Goal: Task Accomplishment & Management: Manage account settings

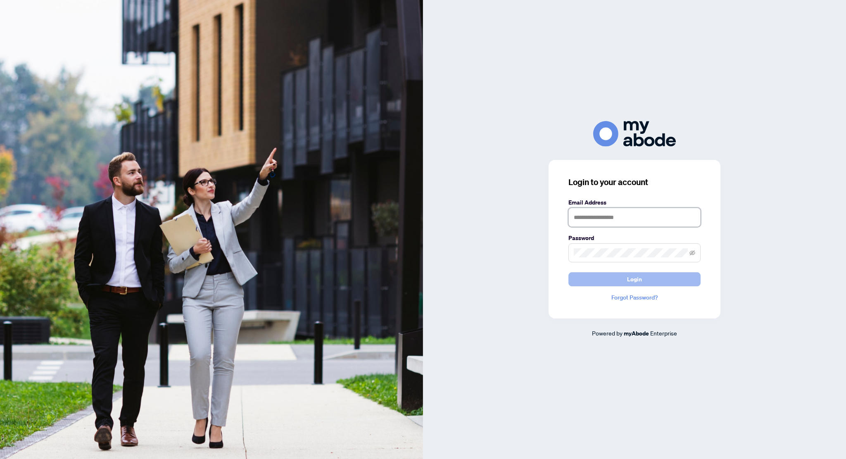
type input "**********"
click at [652, 285] on button "Login" at bounding box center [635, 279] width 132 height 14
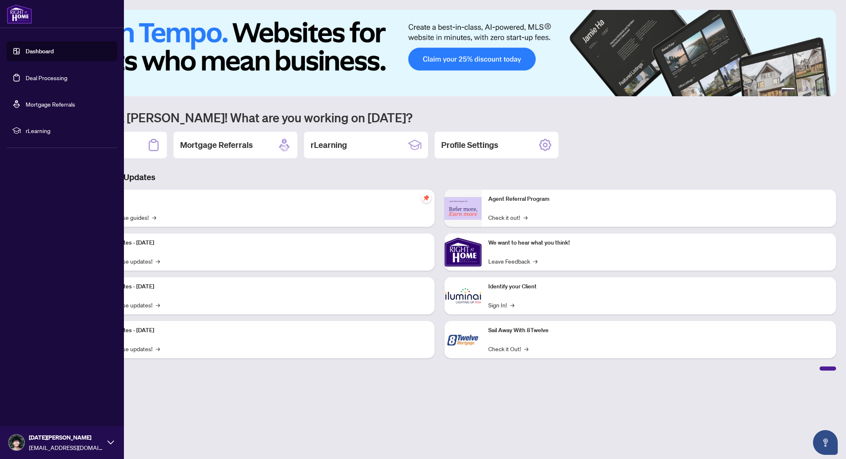
click at [26, 76] on link "Deal Processing" at bounding box center [47, 77] width 42 height 7
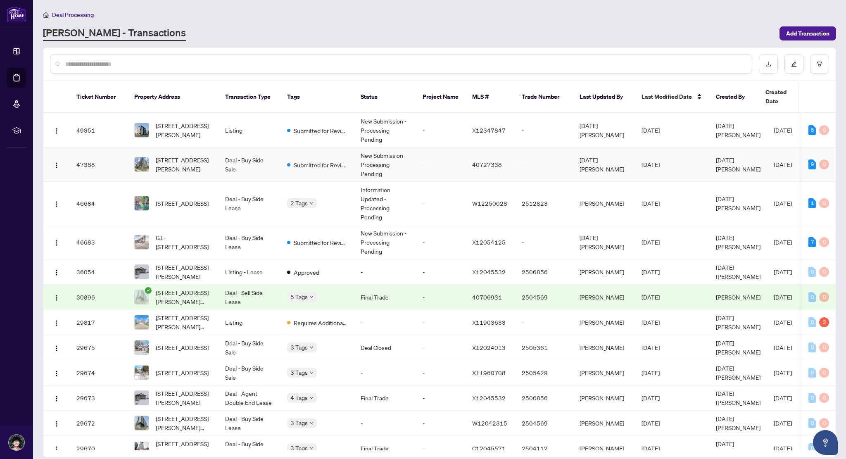
click at [310, 160] on td "Submitted for Review" at bounding box center [318, 164] width 74 height 34
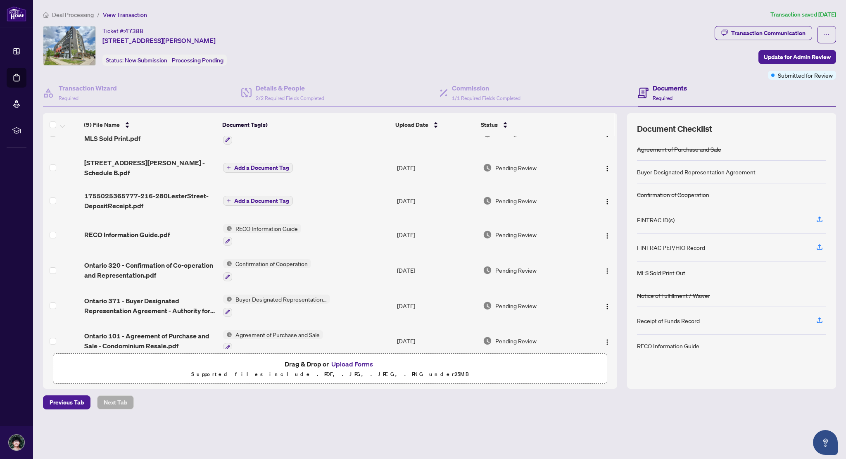
scroll to position [91, 0]
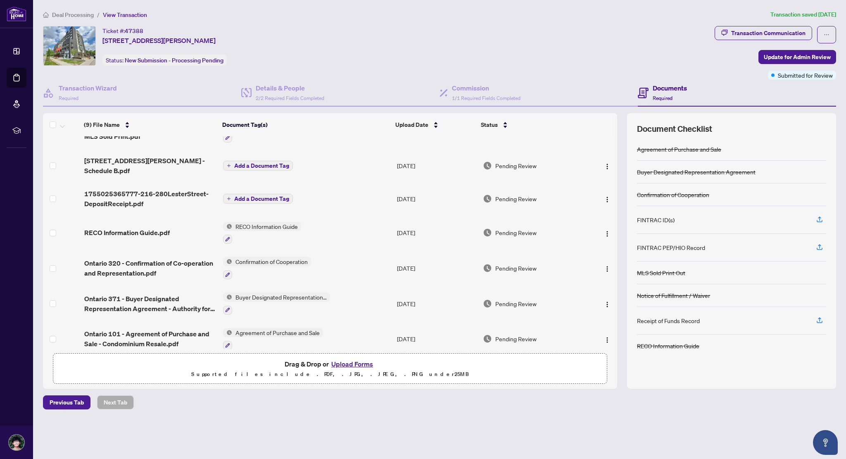
click at [701, 219] on div "FINTRAC ID(s)" at bounding box center [731, 220] width 189 height 28
click at [821, 216] on icon "button" at bounding box center [819, 219] width 7 height 7
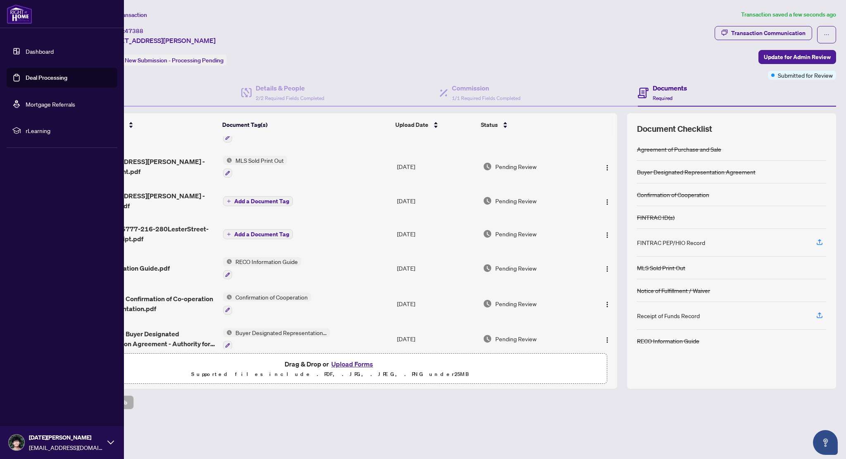
click at [26, 74] on link "Deal Processing" at bounding box center [47, 77] width 42 height 7
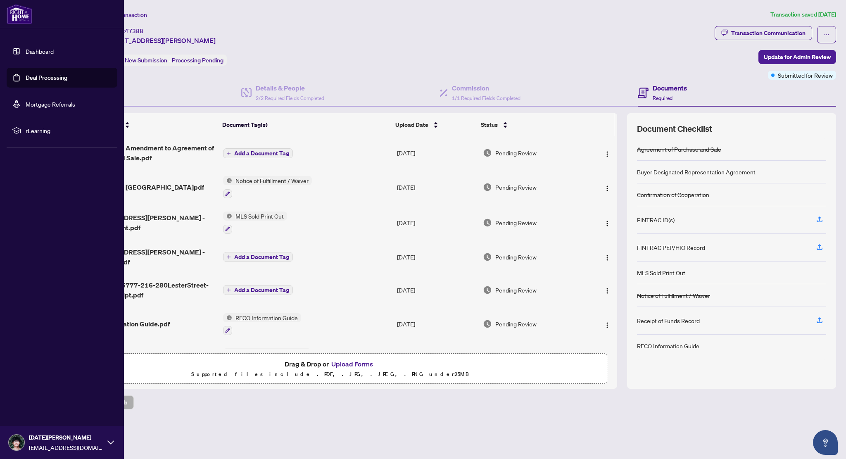
click at [26, 74] on link "Deal Processing" at bounding box center [47, 77] width 42 height 7
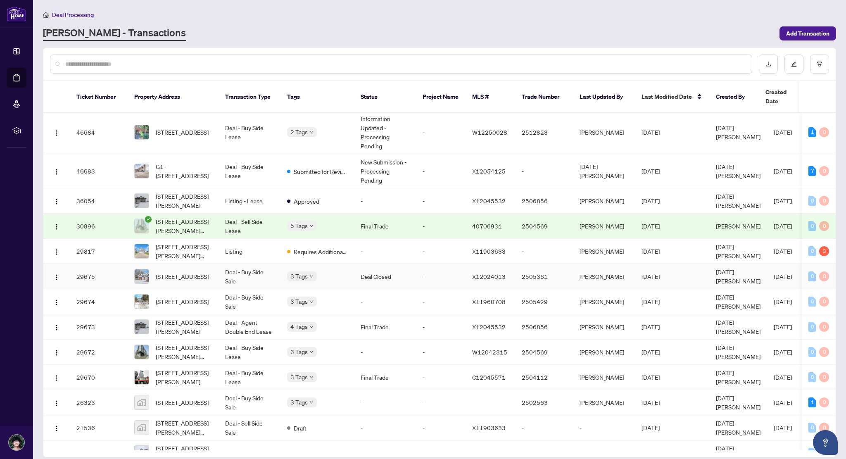
scroll to position [72, 0]
click at [236, 265] on td "Deal - Buy Side Sale" at bounding box center [250, 275] width 62 height 25
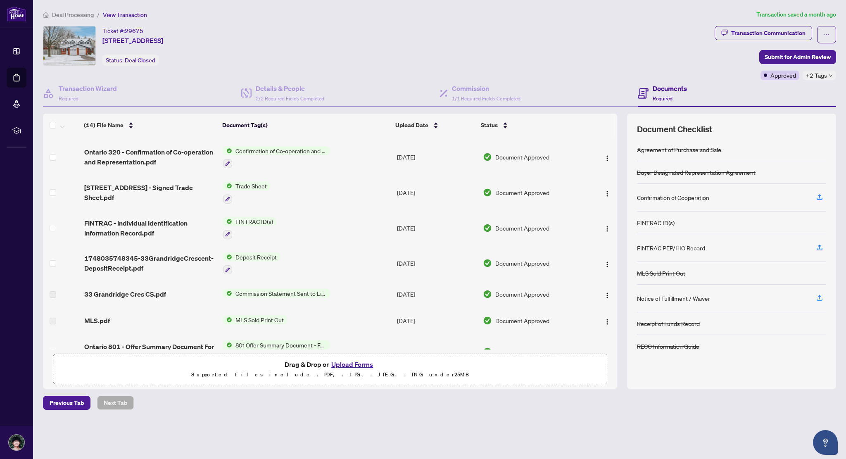
scroll to position [62, 0]
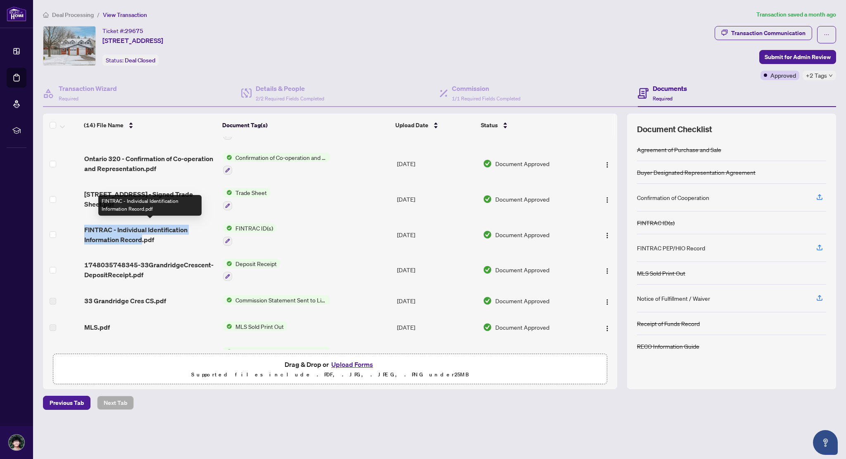
drag, startPoint x: 81, startPoint y: 222, endPoint x: 141, endPoint y: 237, distance: 62.0
click at [141, 237] on td "FINTRAC - Individual Identification Information Record.pdf" at bounding box center [150, 235] width 139 height 36
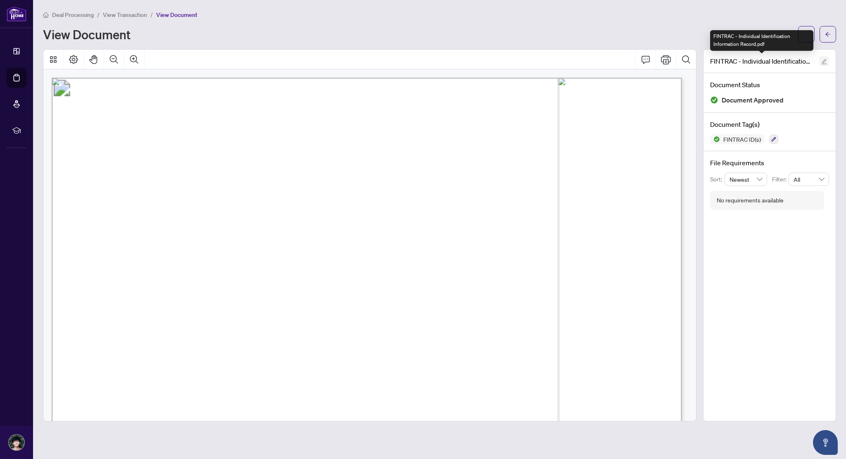
click at [825, 60] on icon "edit" at bounding box center [824, 61] width 5 height 5
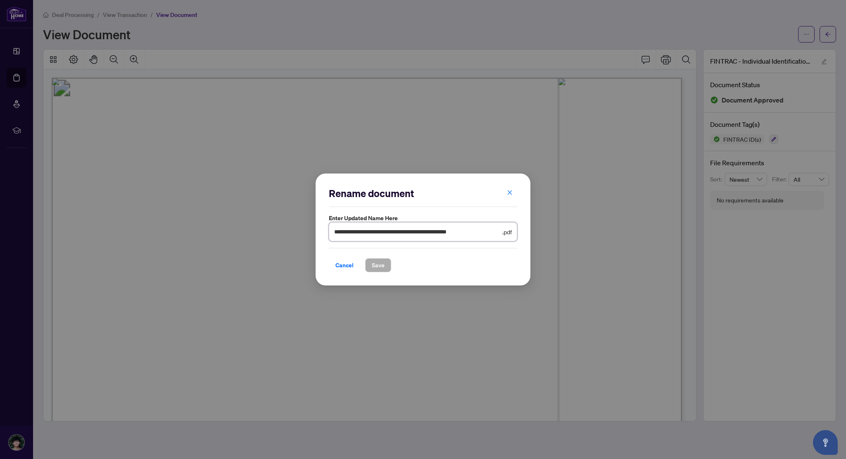
click at [457, 227] on input "**********" at bounding box center [417, 231] width 167 height 9
